Goal: Transaction & Acquisition: Purchase product/service

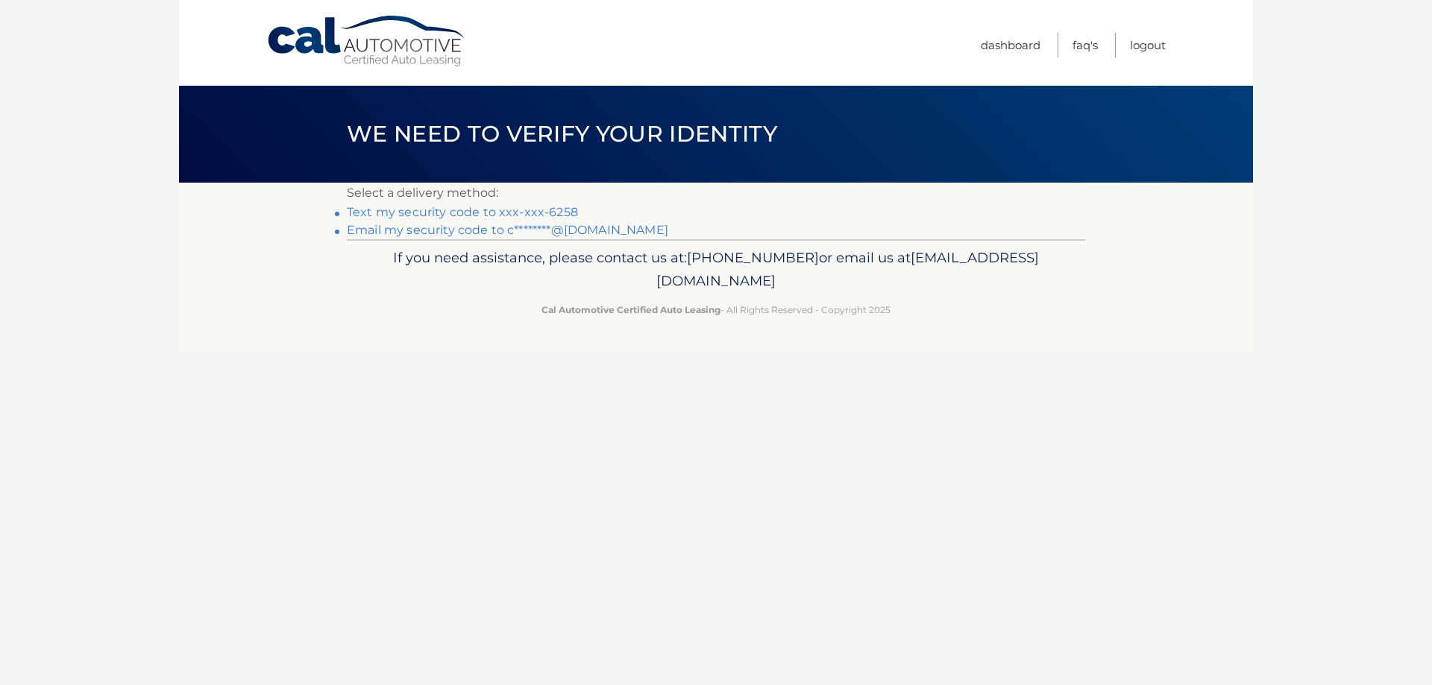
click at [453, 212] on link "Text my security code to xxx-xxx-6258" at bounding box center [462, 212] width 231 height 14
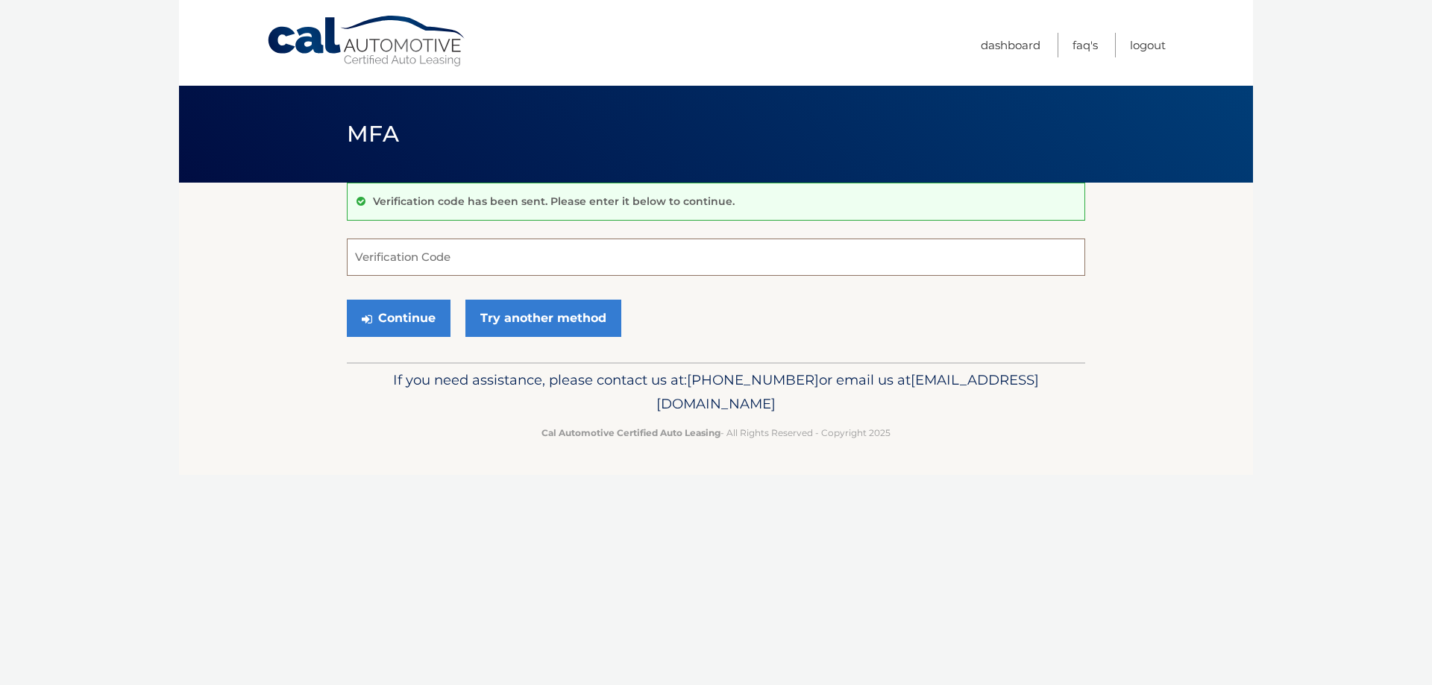
click at [397, 265] on input "Verification Code" at bounding box center [716, 257] width 738 height 37
type input "011029"
click at [397, 318] on button "Continue" at bounding box center [399, 318] width 104 height 37
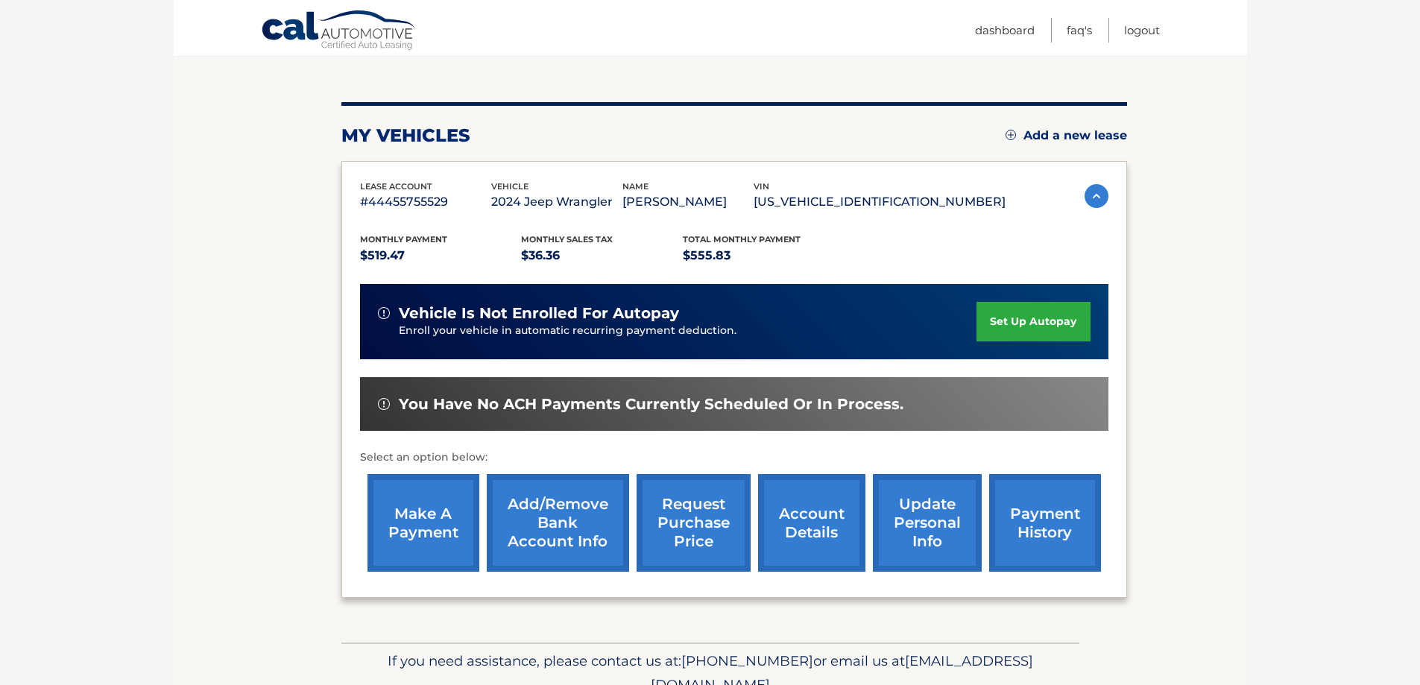
scroll to position [149, 0]
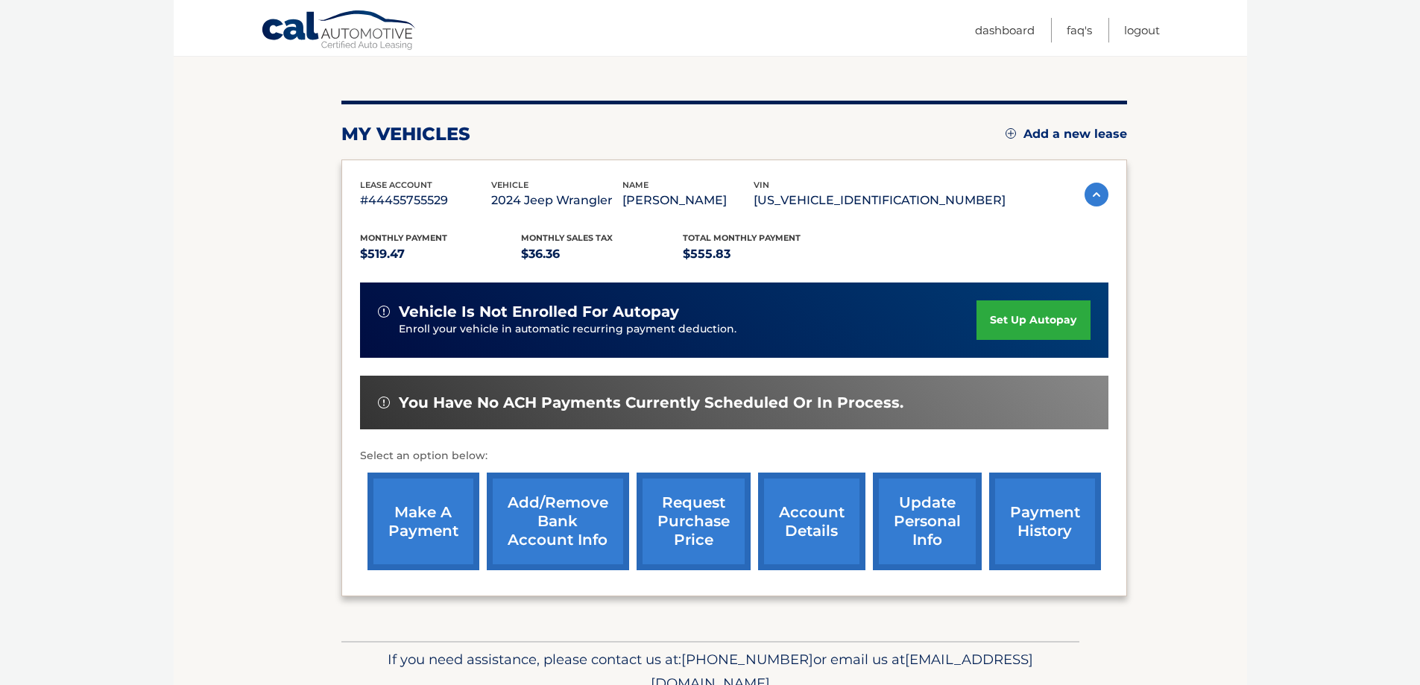
click at [424, 514] on link "make a payment" at bounding box center [424, 522] width 112 height 98
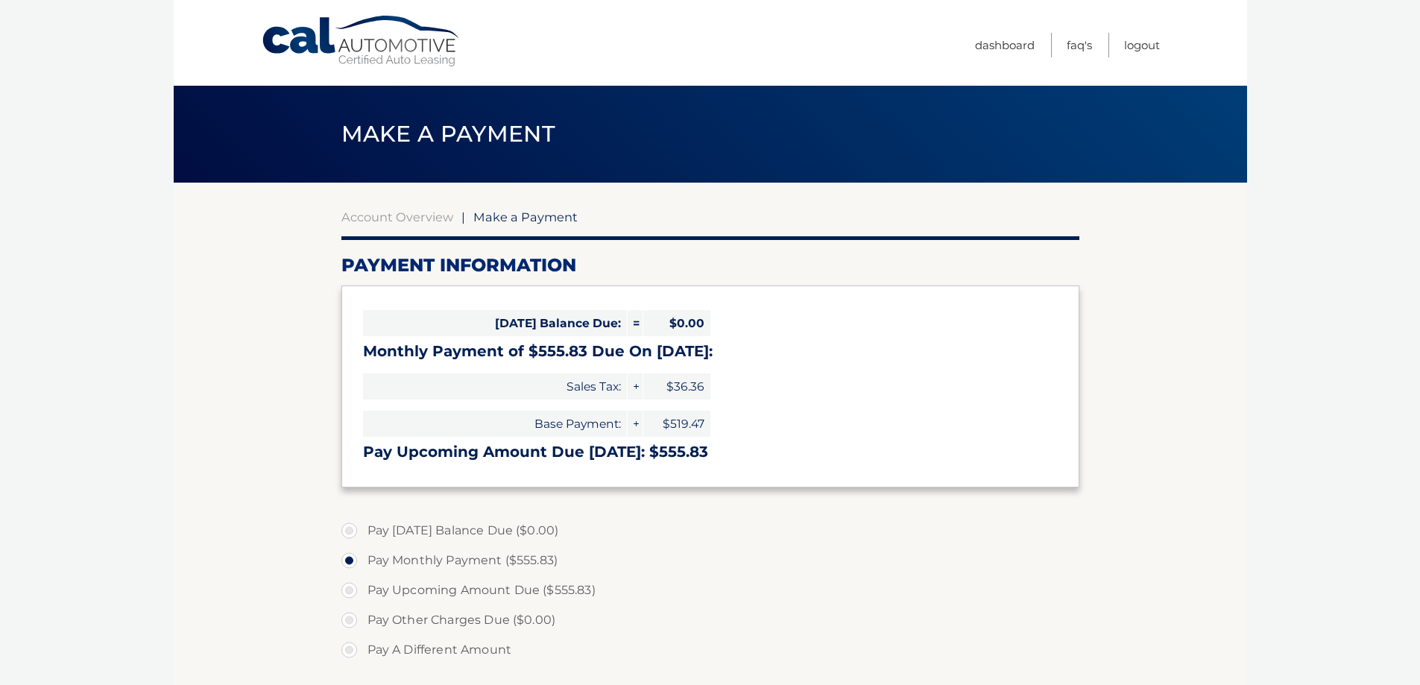
select select "YjU2ZmJkZDMtNjRlYS00MTA4LTlhNjktZmE2Zjg3MmM4YTli"
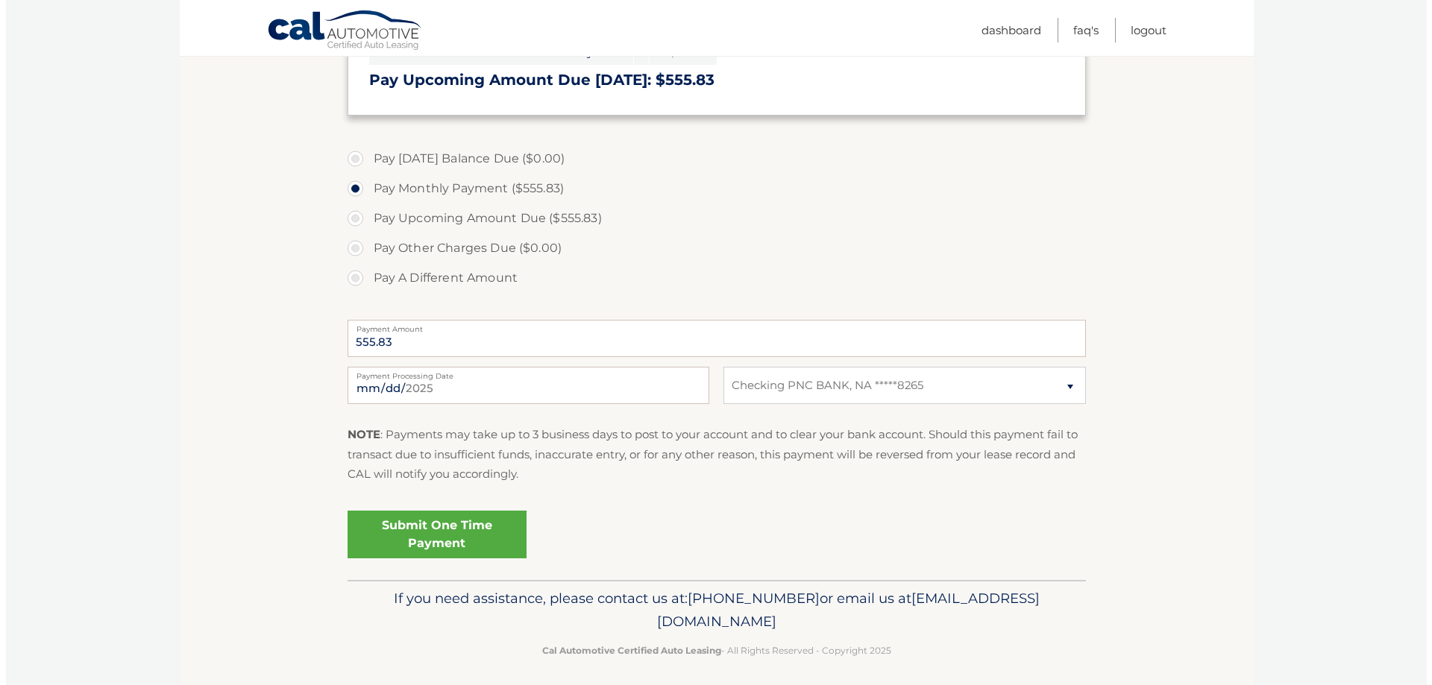
scroll to position [373, 0]
click at [456, 526] on link "Submit One Time Payment" at bounding box center [431, 534] width 179 height 48
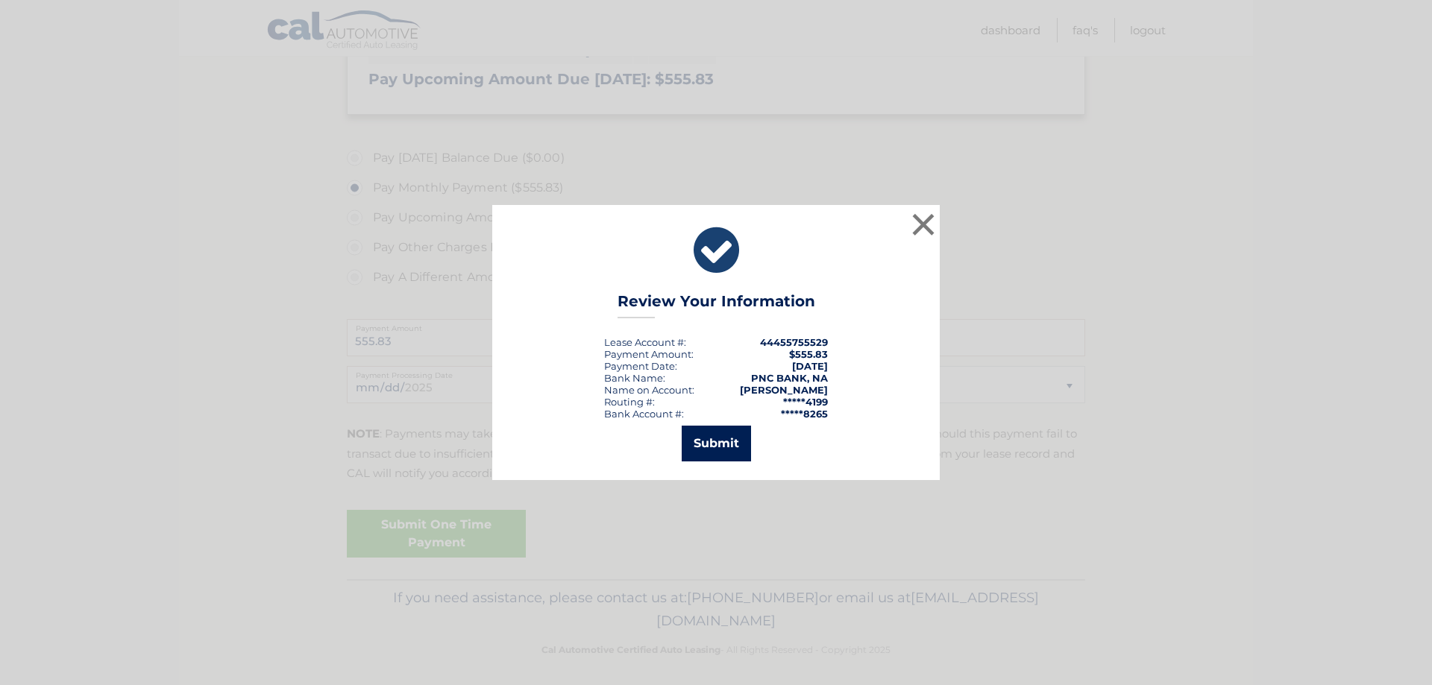
click at [735, 452] on button "Submit" at bounding box center [716, 444] width 69 height 36
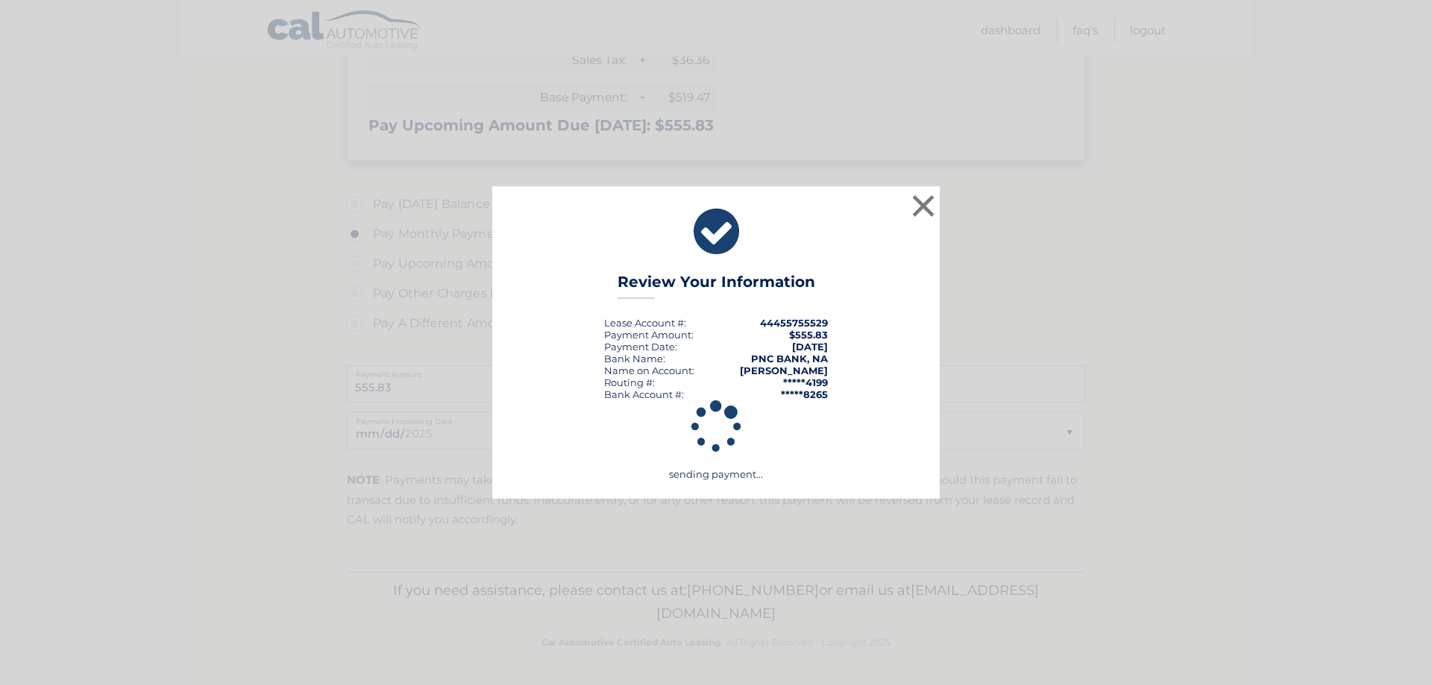
scroll to position [327, 0]
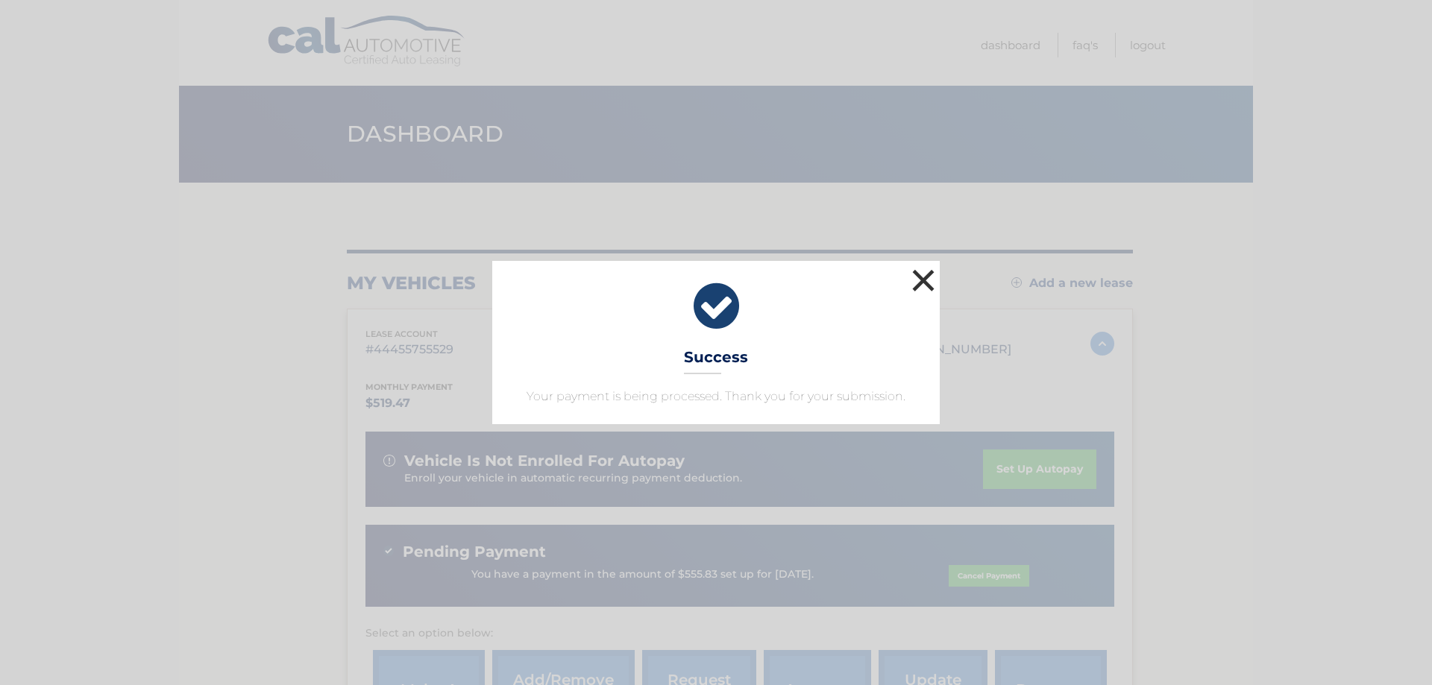
click at [919, 268] on button "×" at bounding box center [923, 280] width 30 height 30
